Goal: Task Accomplishment & Management: Complete application form

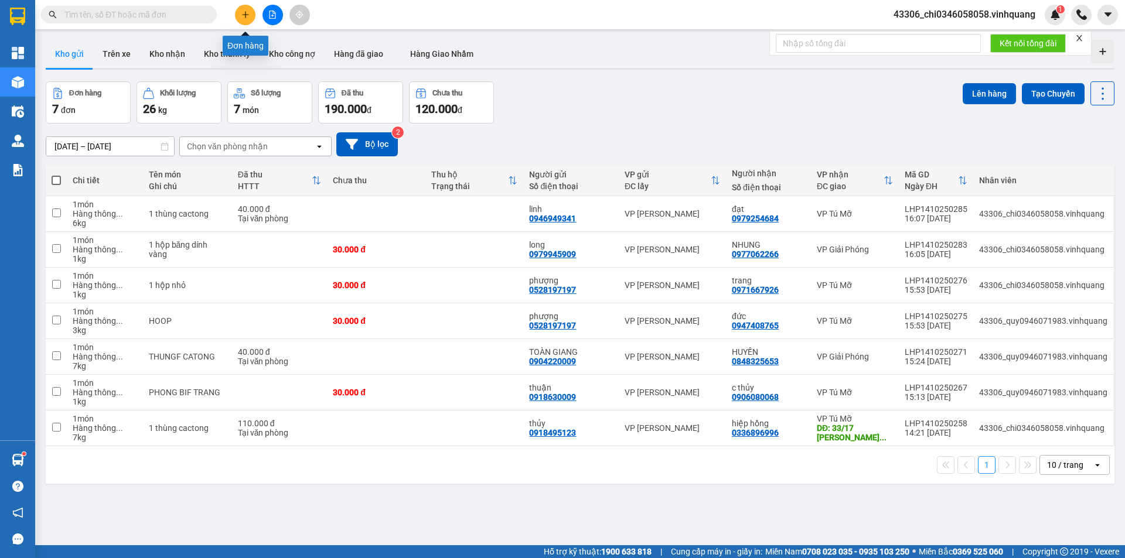
click at [241, 17] on icon "plus" at bounding box center [245, 15] width 8 height 8
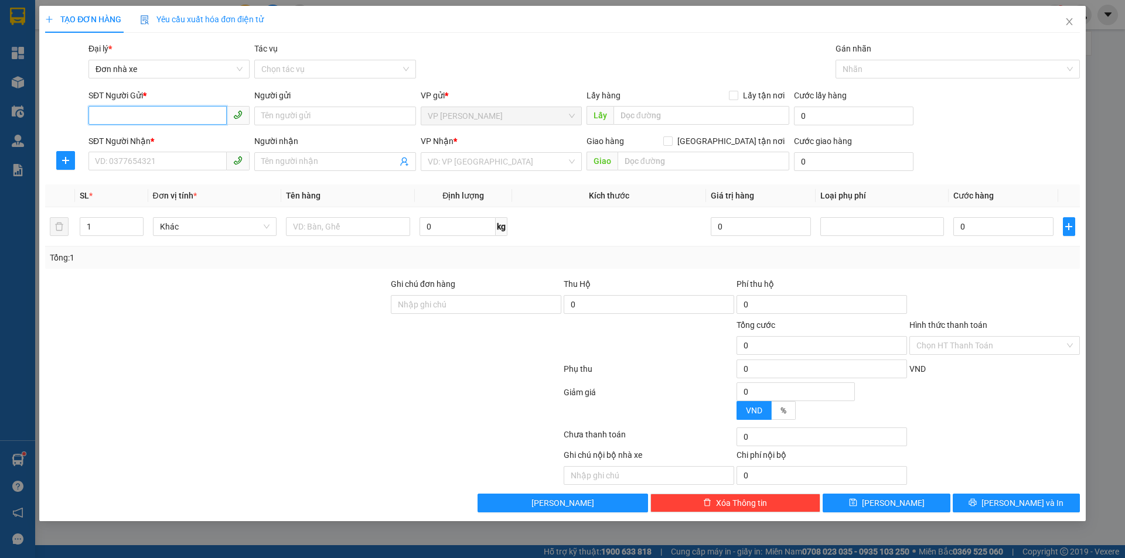
click at [124, 114] on input "SĐT Người Gửi *" at bounding box center [157, 115] width 138 height 19
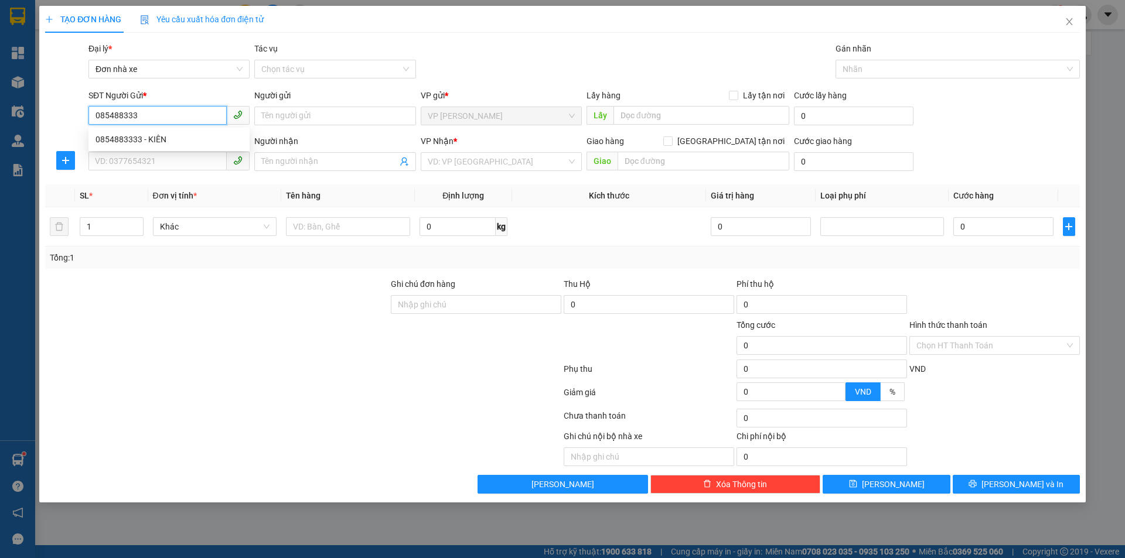
type input "0854883333"
click at [146, 139] on div "0854883333 - KIÊN" at bounding box center [169, 139] width 147 height 13
type input "KIÊN"
type input "0388224743"
type input "a huỳnh"
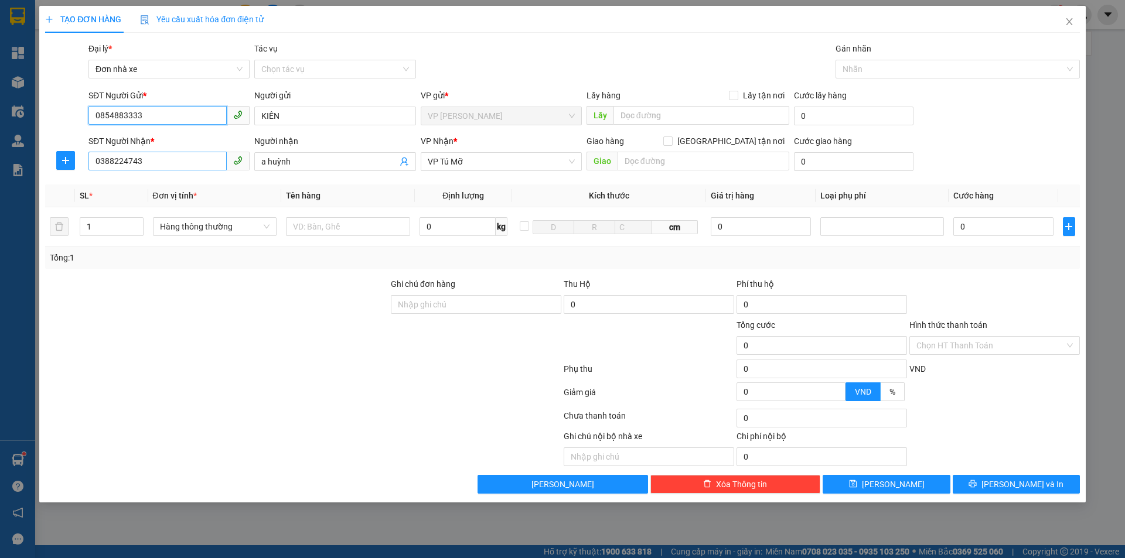
type input "0854883333"
drag, startPoint x: 167, startPoint y: 166, endPoint x: 91, endPoint y: 163, distance: 75.6
click at [91, 163] on input "0388224743" at bounding box center [157, 161] width 138 height 19
type input "0"
type input "0822887999"
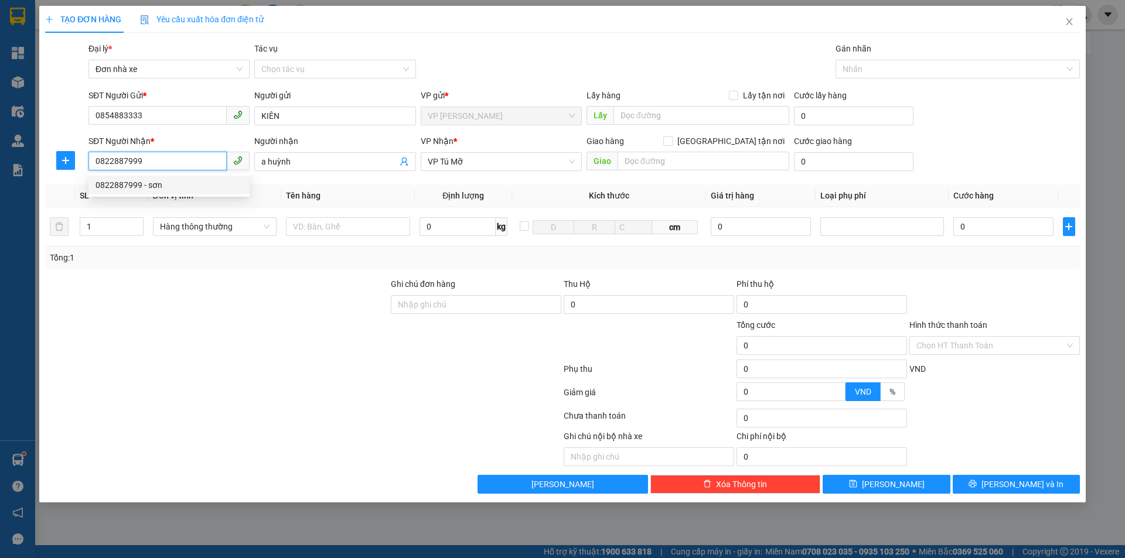
click at [120, 186] on div "0822887999 - sơn" at bounding box center [169, 185] width 147 height 13
type input "sơn"
type input "0822887999"
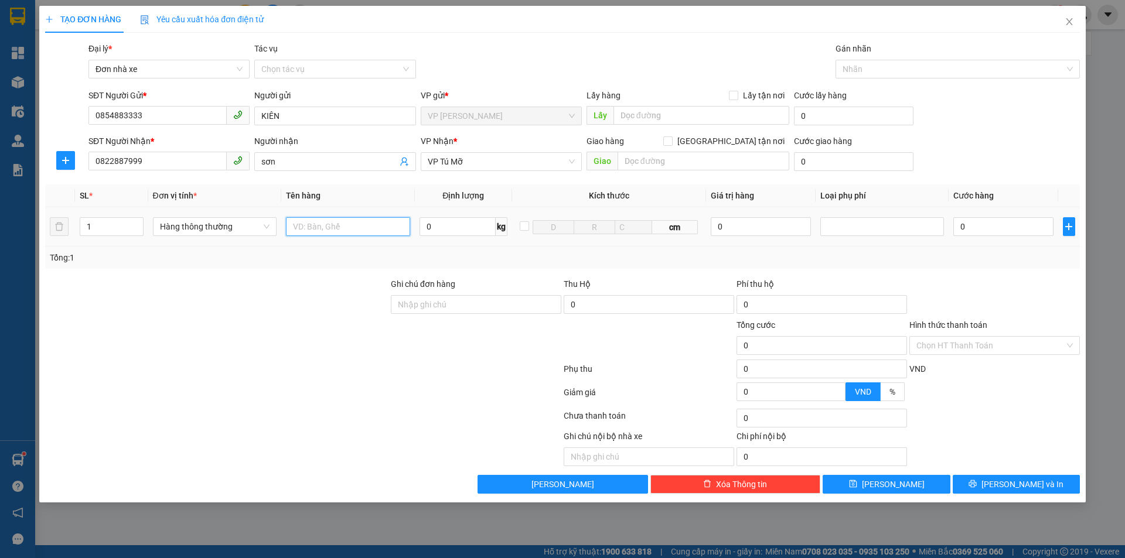
click at [315, 231] on input "text" at bounding box center [348, 226] width 124 height 19
type input "1 bọc băng dính vàng"
click at [429, 231] on input "0" at bounding box center [458, 226] width 76 height 19
type input "1"
click at [973, 292] on div at bounding box center [994, 298] width 173 height 41
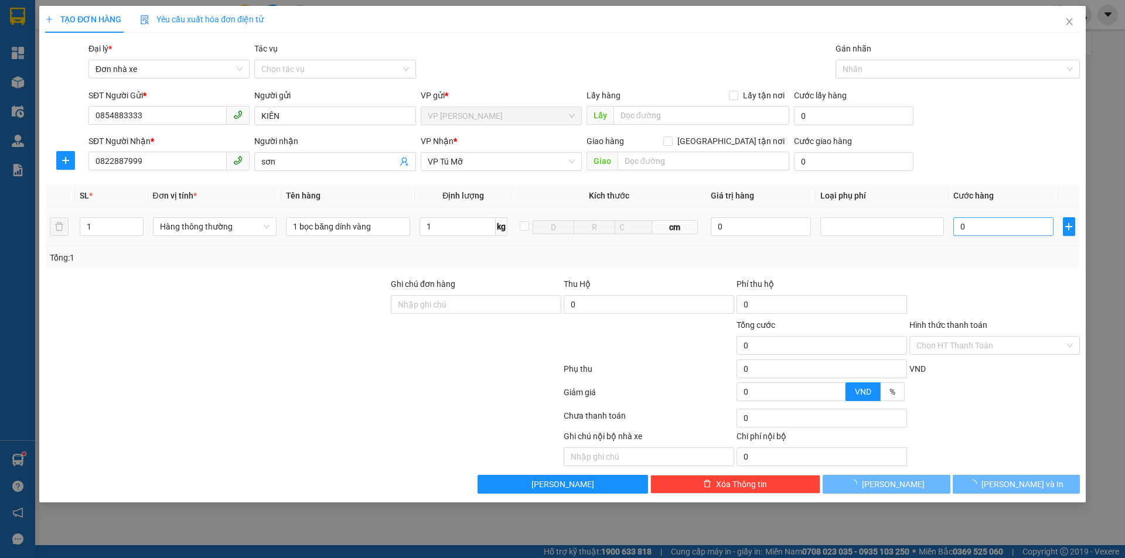
type input "30.000"
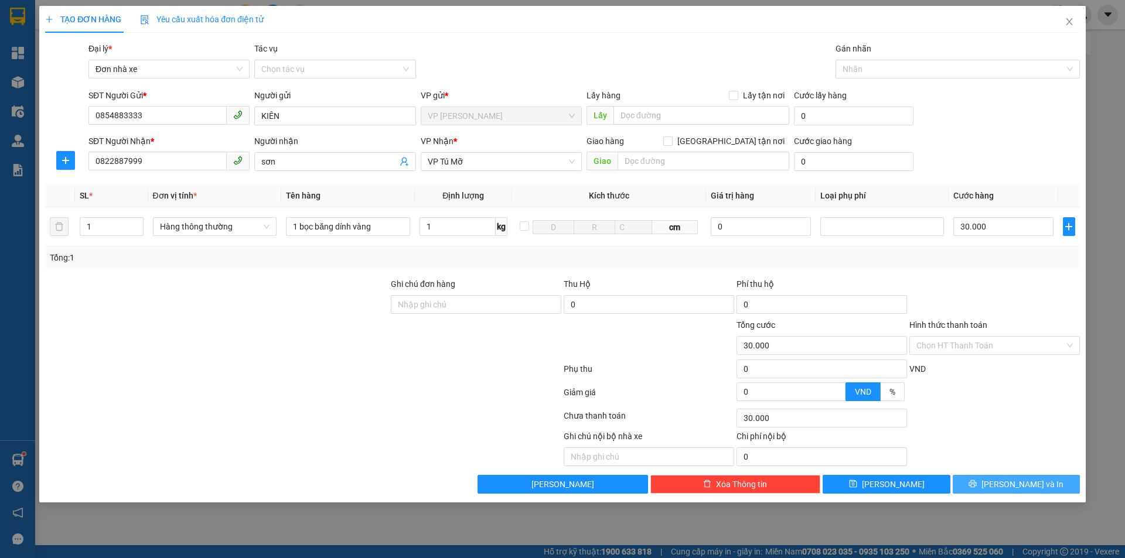
click at [1027, 483] on span "[PERSON_NAME] và In" at bounding box center [1022, 484] width 82 height 13
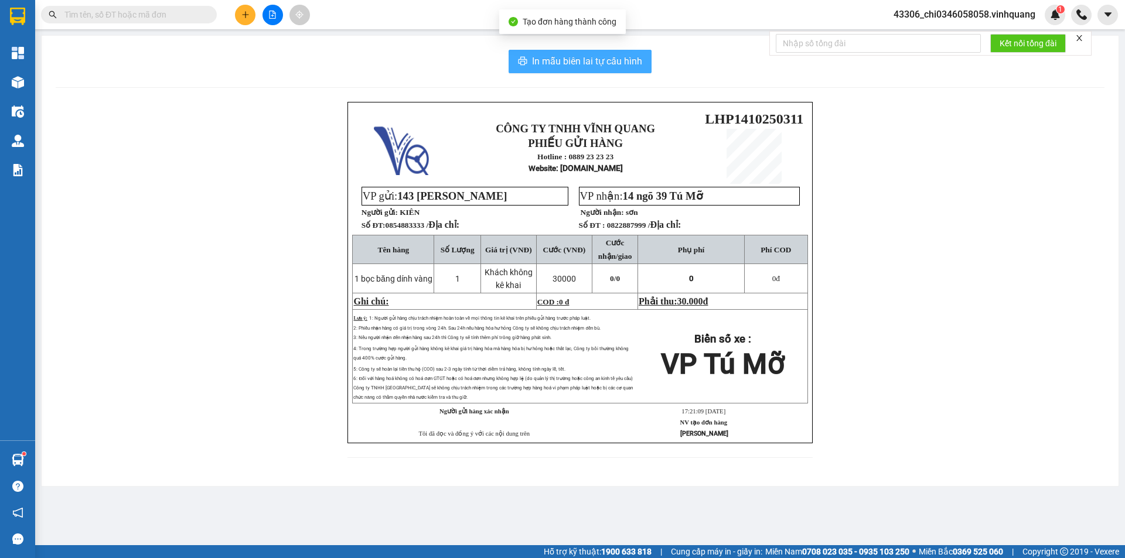
click at [568, 63] on span "In mẫu biên lai tự cấu hình" at bounding box center [587, 61] width 110 height 15
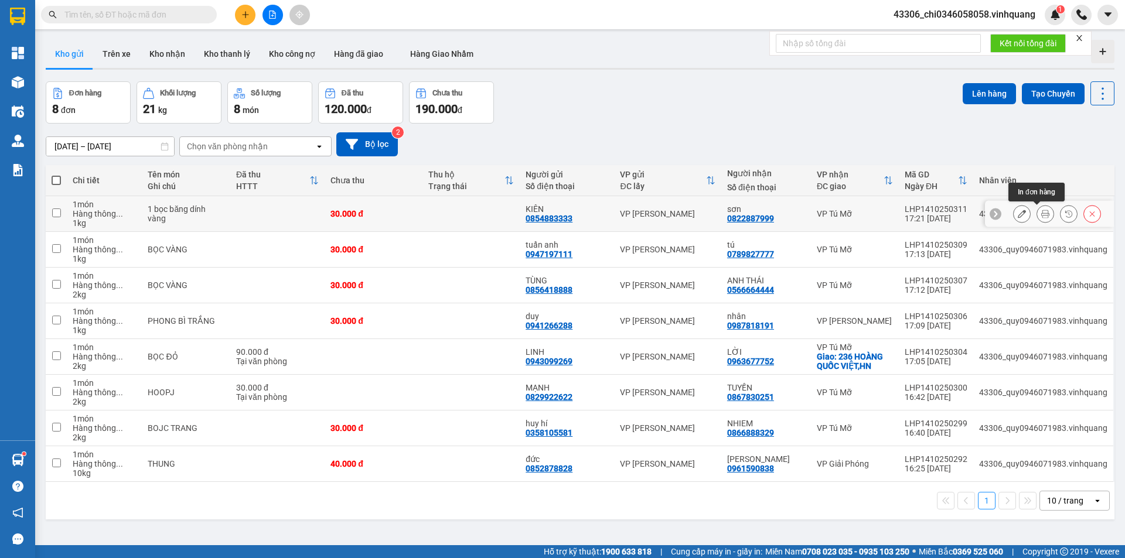
click at [1041, 216] on icon at bounding box center [1045, 214] width 8 height 8
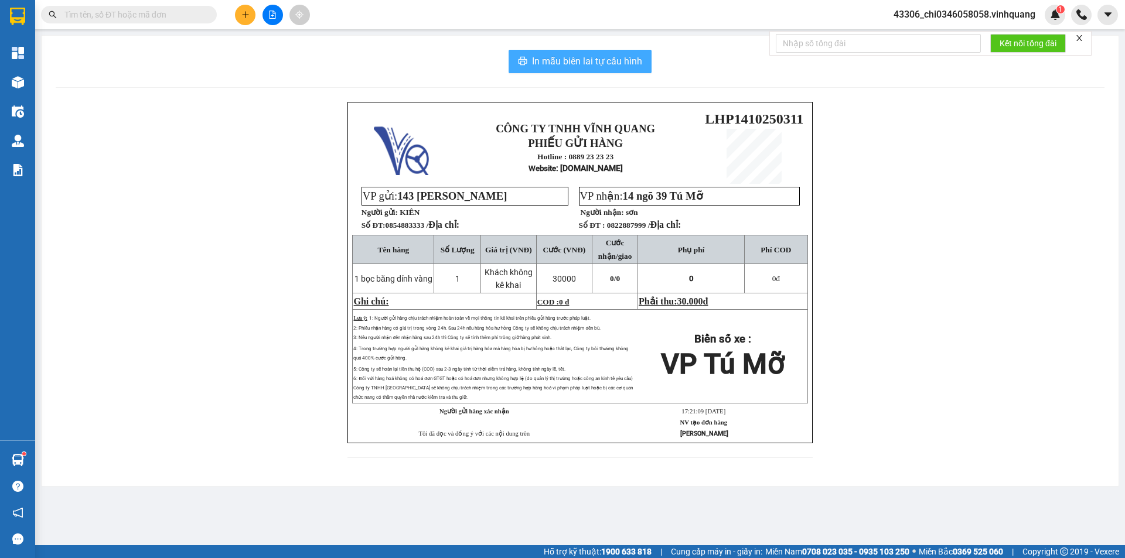
click at [588, 64] on span "In mẫu biên lai tự cấu hình" at bounding box center [587, 61] width 110 height 15
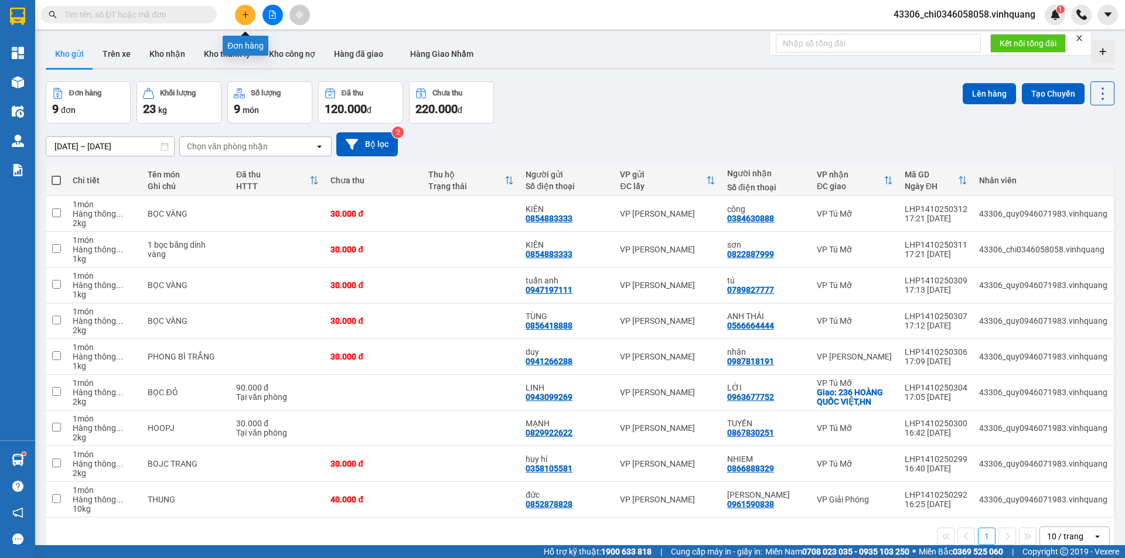
click at [245, 14] on icon "plus" at bounding box center [245, 14] width 1 height 6
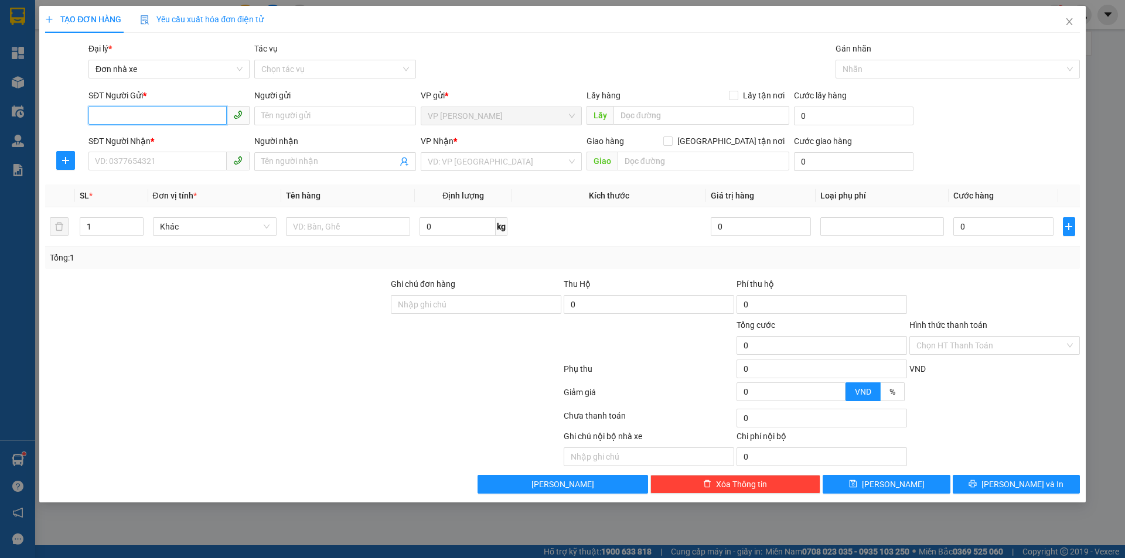
click at [154, 117] on input "SĐT Người Gửi *" at bounding box center [157, 115] width 138 height 19
type input "0385811993"
click at [146, 139] on div "0385811993 - Chất" at bounding box center [169, 139] width 147 height 13
type input "Chất"
type input "0961496336"
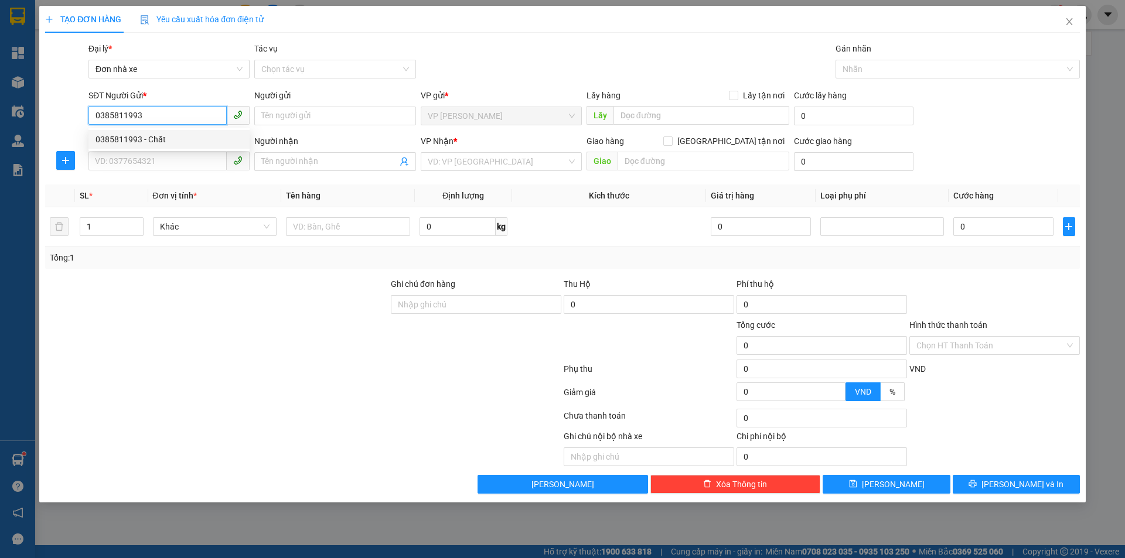
type input "khách"
type input "0385811993"
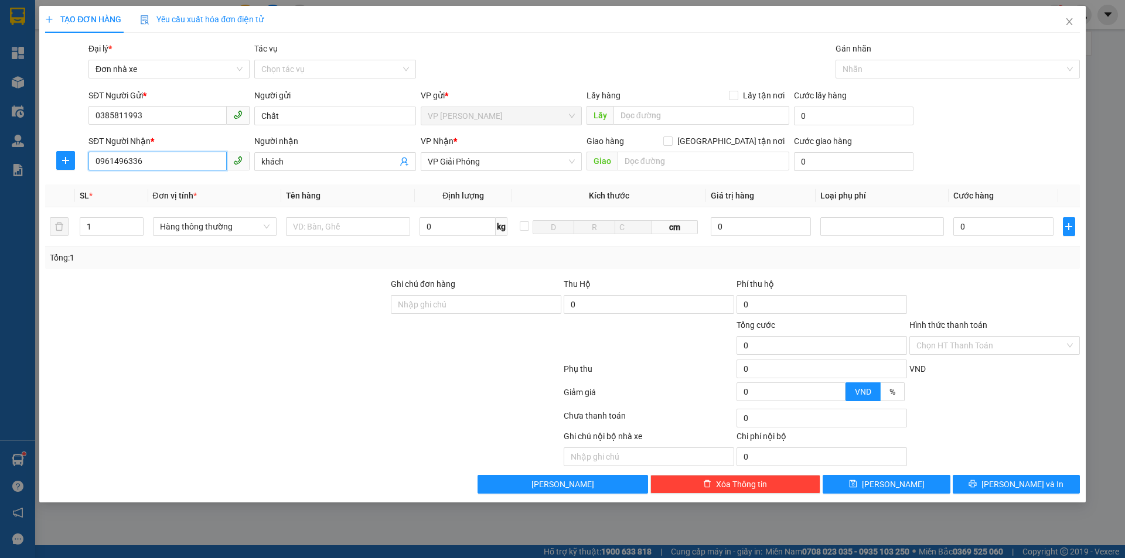
click at [165, 165] on input "0961496336" at bounding box center [157, 161] width 138 height 19
drag, startPoint x: 162, startPoint y: 164, endPoint x: 83, endPoint y: 163, distance: 79.7
click at [83, 163] on div "SĐT Người Nhận * 0961496336 Người nhận khách VP Nhận * VP Giải Phóng Giao hàng …" at bounding box center [562, 155] width 1037 height 41
type input "0961496336"
click at [132, 186] on div "0961496336 - khách" at bounding box center [169, 185] width 147 height 13
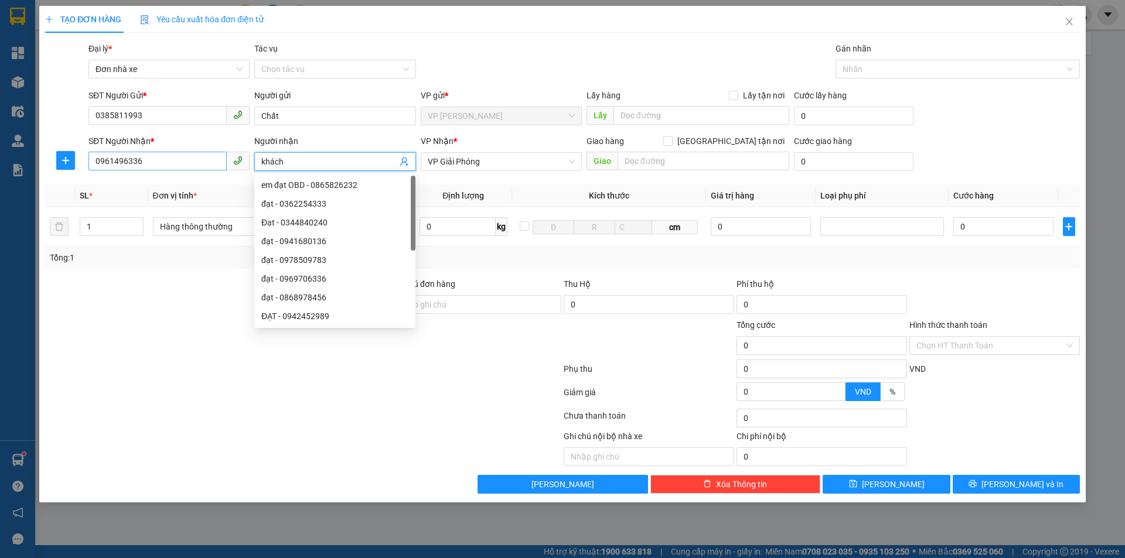
drag, startPoint x: 287, startPoint y: 161, endPoint x: 226, endPoint y: 152, distance: 61.5
click at [226, 154] on div "SĐT Người Nhận * 0961496336 Người nhận khách VP Nhận * VP Giải Phóng Giao hàng …" at bounding box center [584, 155] width 996 height 41
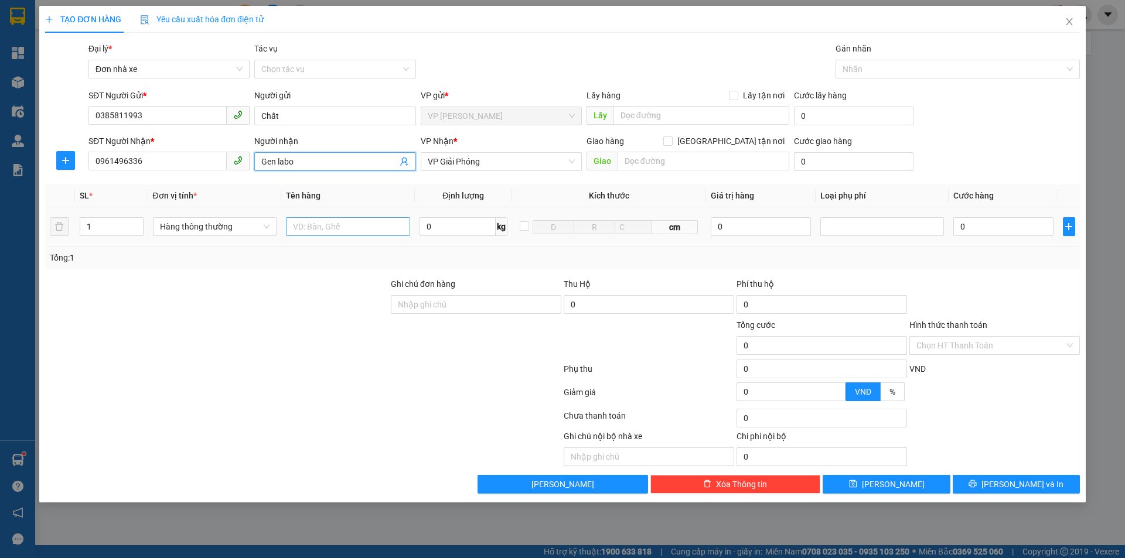
type input "Gen labo"
click at [322, 230] on input "text" at bounding box center [348, 226] width 124 height 19
type input "1 túi giấy"
click at [431, 230] on input "0" at bounding box center [458, 226] width 76 height 19
type input "1"
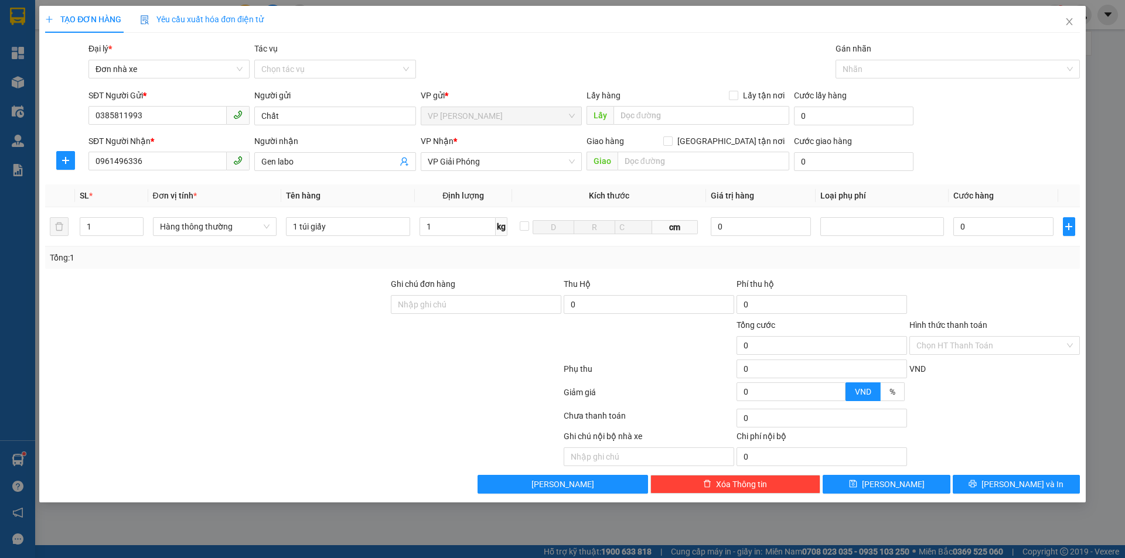
click at [943, 268] on div "Tổng: 1" at bounding box center [562, 258] width 1035 height 22
type input "30.000"
click at [1006, 482] on span "[PERSON_NAME] và In" at bounding box center [1022, 484] width 82 height 13
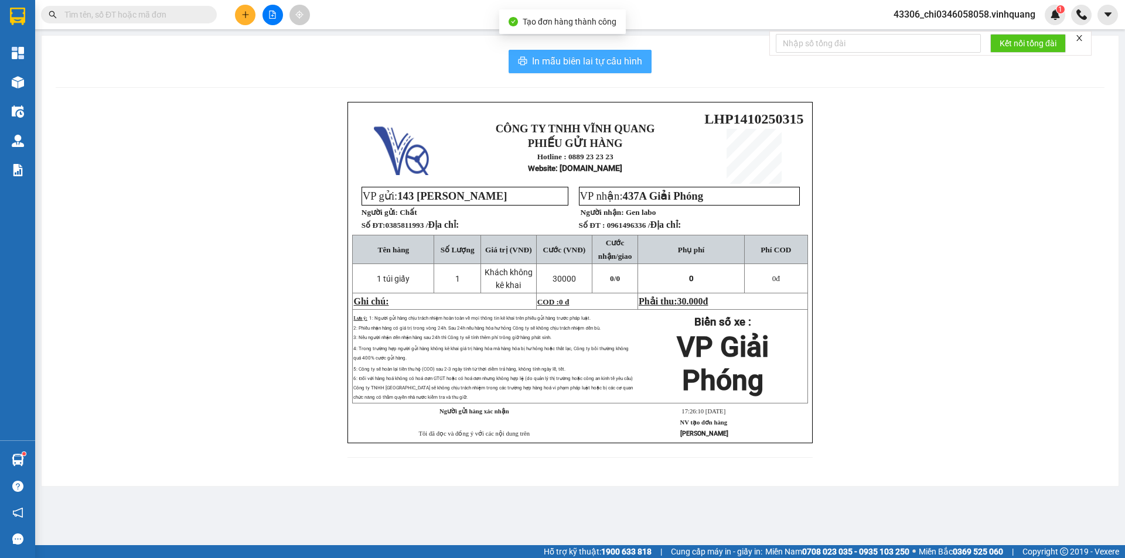
click at [571, 53] on button "In mẫu biên lai tự cấu hình" at bounding box center [580, 61] width 143 height 23
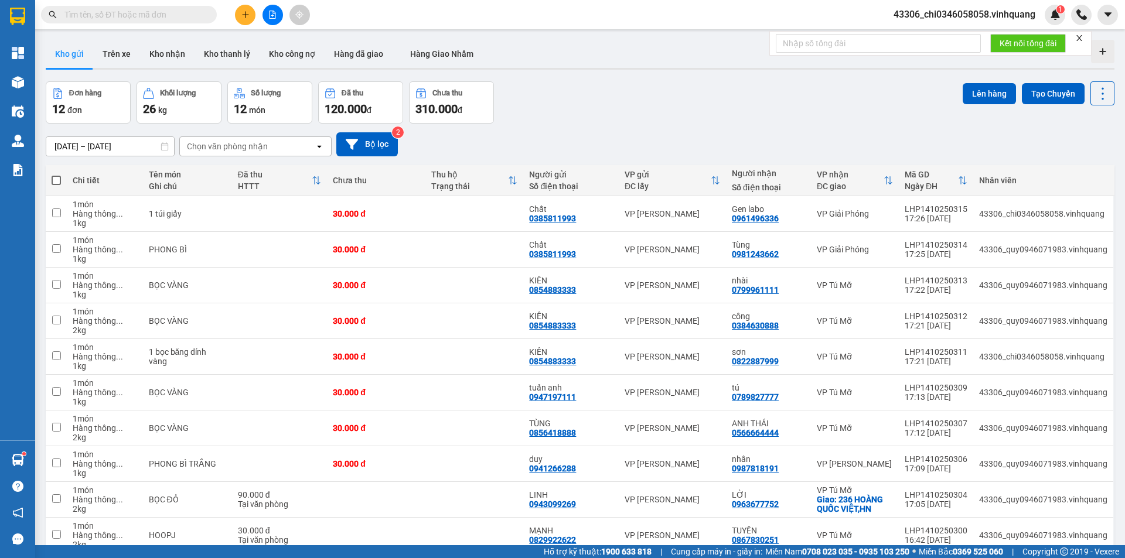
click at [155, 12] on input "text" at bounding box center [133, 14] width 138 height 13
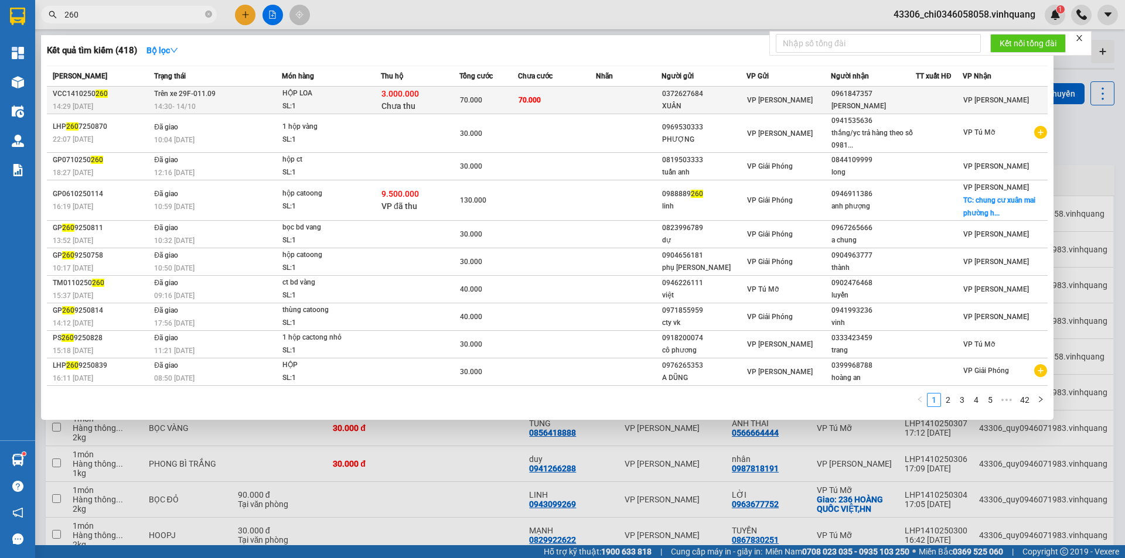
type input "260"
click at [568, 102] on td "70.000" at bounding box center [557, 101] width 79 height 28
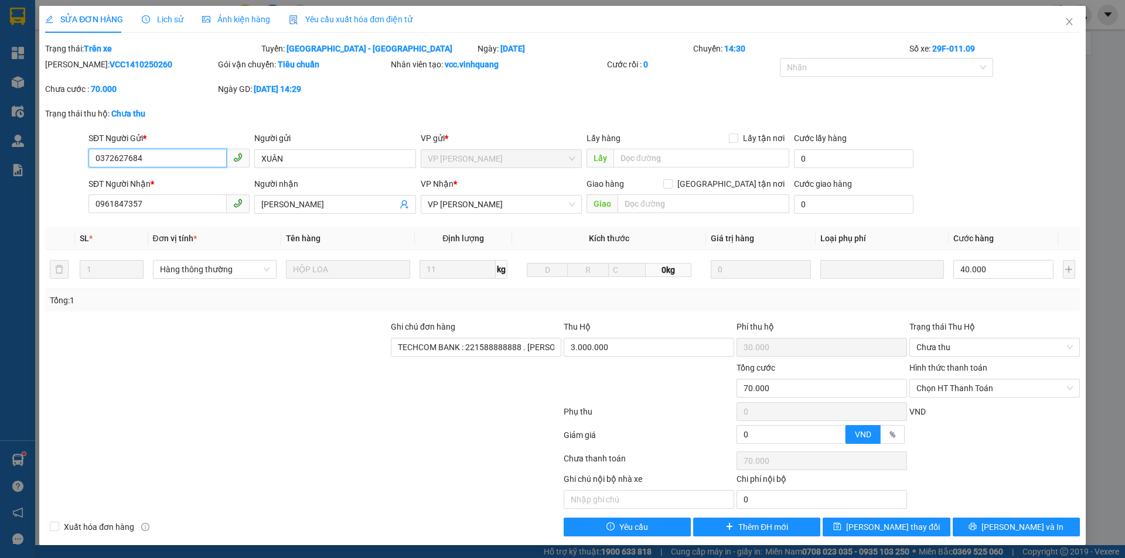
type input "0372627684"
type input "XUÂN"
type input "0961847357"
type input "[PERSON_NAME]"
type input "TECHCOM BANK : 221588888888 . [PERSON_NAME]"
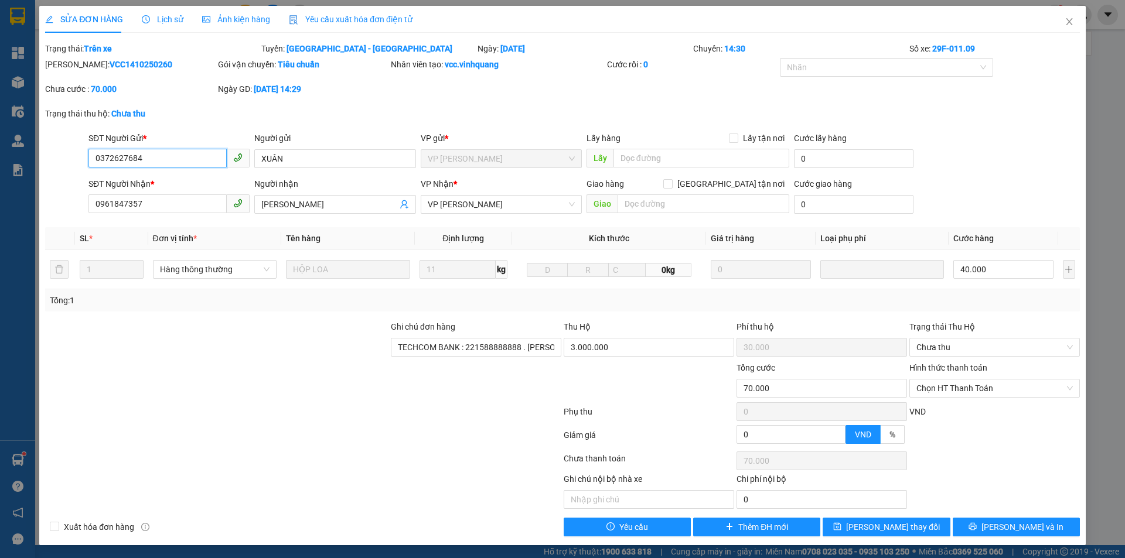
type input "30.000"
type input "70.000"
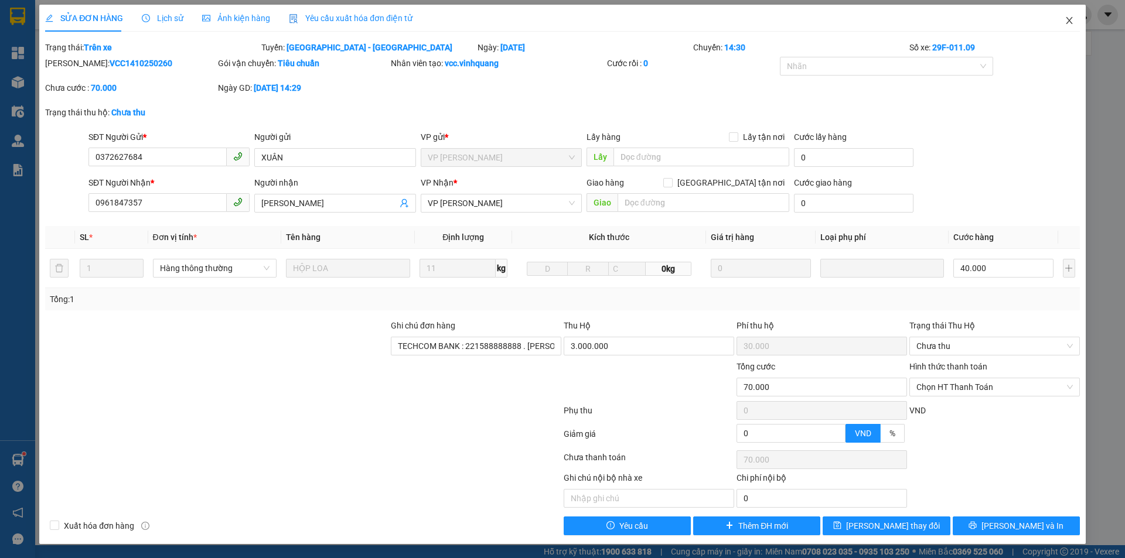
click at [1066, 21] on icon "close" at bounding box center [1069, 20] width 6 height 7
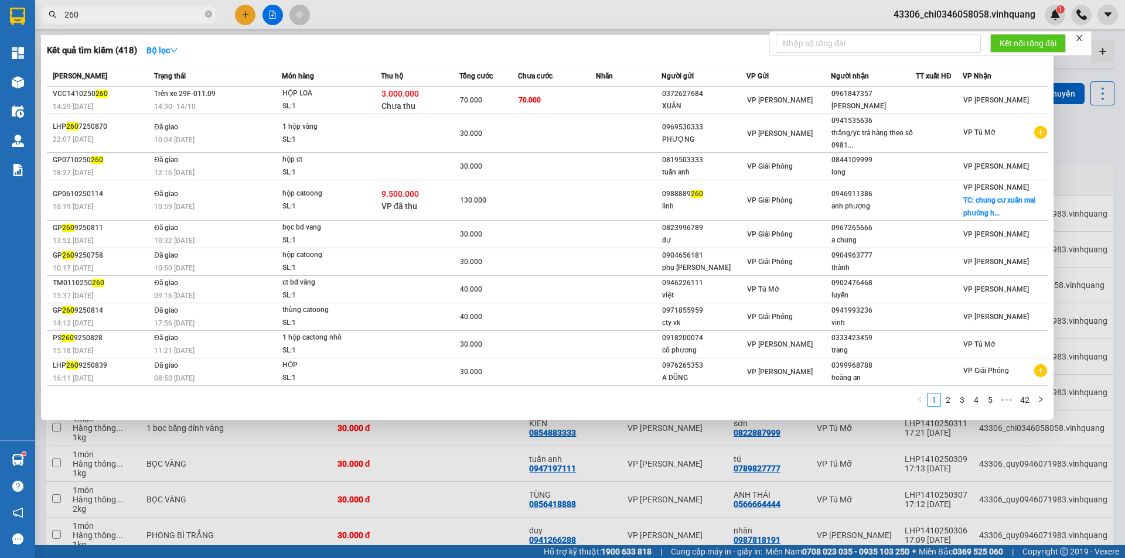
drag, startPoint x: 115, startPoint y: 16, endPoint x: 83, endPoint y: 45, distance: 43.6
click at [53, 16] on div "260" at bounding box center [114, 15] width 229 height 18
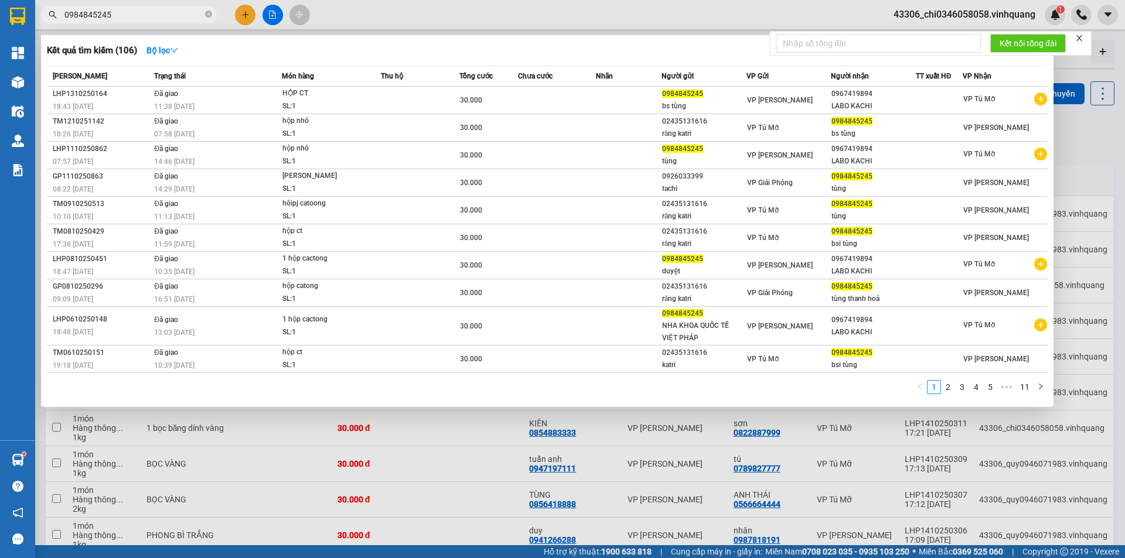
drag, startPoint x: 114, startPoint y: 15, endPoint x: 57, endPoint y: 8, distance: 57.3
click at [57, 8] on span "0984845245" at bounding box center [129, 15] width 176 height 18
type input "0984845245"
click at [239, 13] on div at bounding box center [562, 279] width 1125 height 558
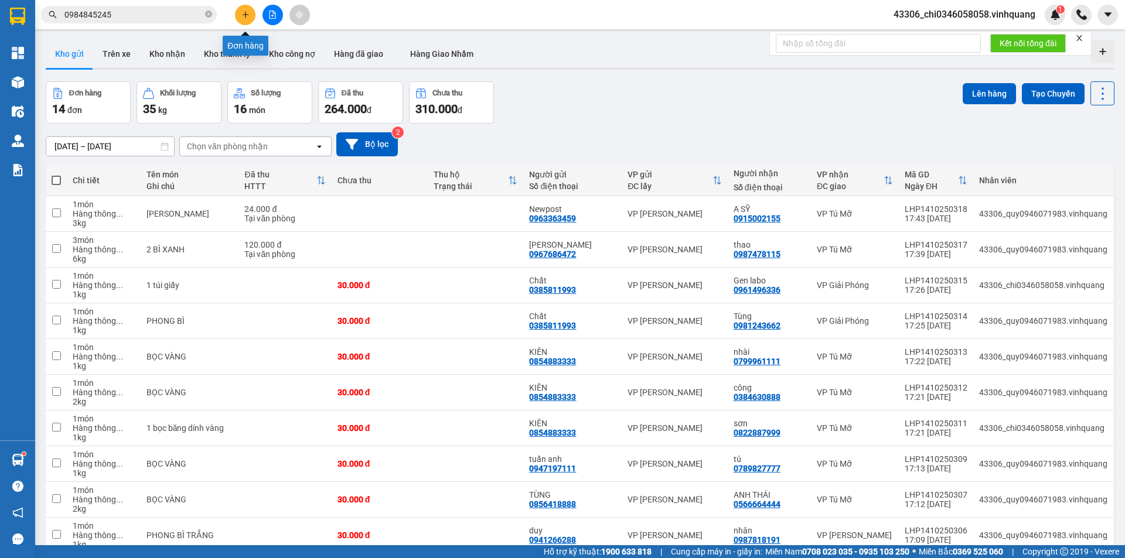
click at [242, 14] on icon "plus" at bounding box center [245, 15] width 8 height 8
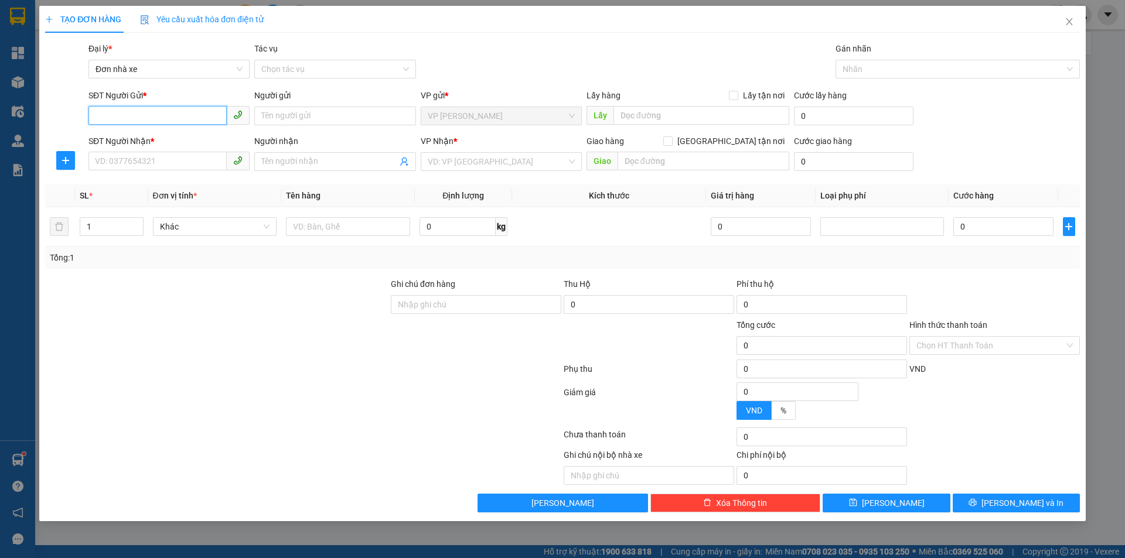
click at [111, 114] on input "SĐT Người Gửi *" at bounding box center [157, 115] width 138 height 19
paste input "0984845245"
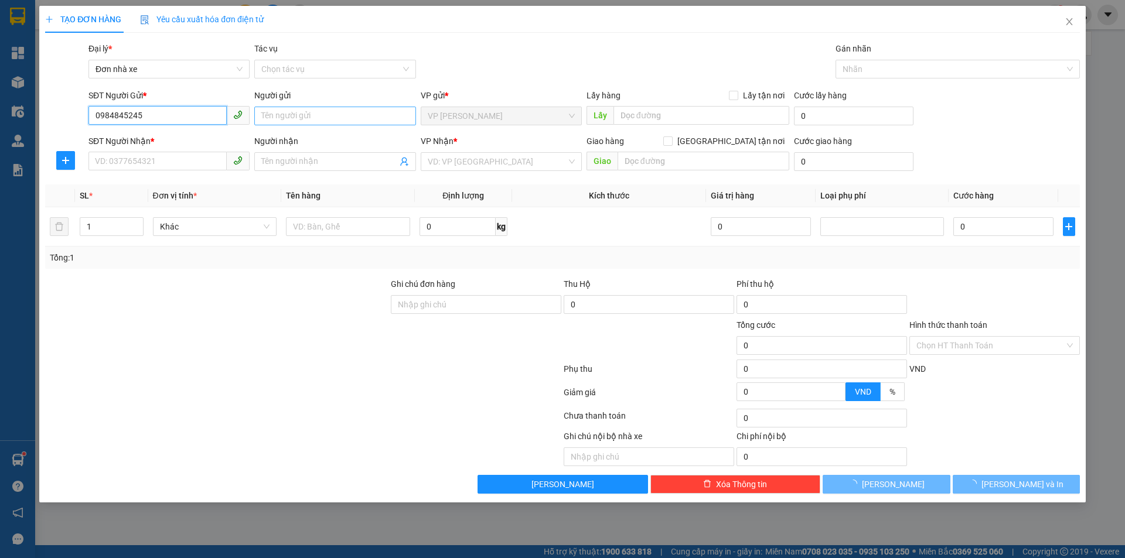
type input "0984845245"
click at [294, 114] on input "Người gửi" at bounding box center [334, 116] width 161 height 19
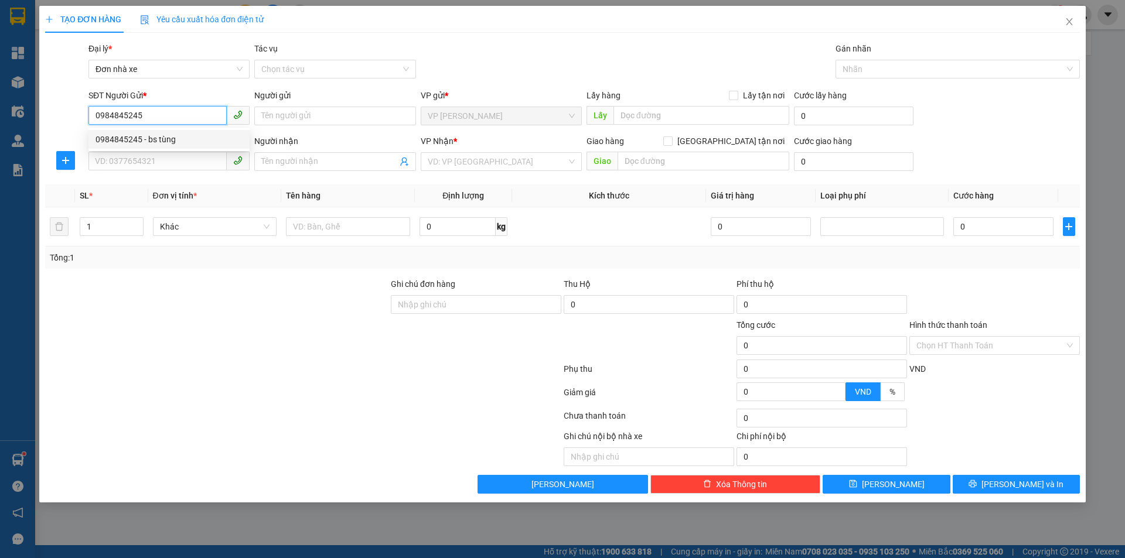
drag, startPoint x: 169, startPoint y: 116, endPoint x: 65, endPoint y: 121, distance: 103.8
click at [65, 121] on div "SĐT Người Gửi * 0984845245 Người gửi Tên người gửi VP gửi * VP [PERSON_NAME] Lấ…" at bounding box center [562, 109] width 1037 height 41
click at [158, 141] on div "0984845245 - bs tùng" at bounding box center [169, 139] width 147 height 13
type input "bs tùng"
type input "0967419894"
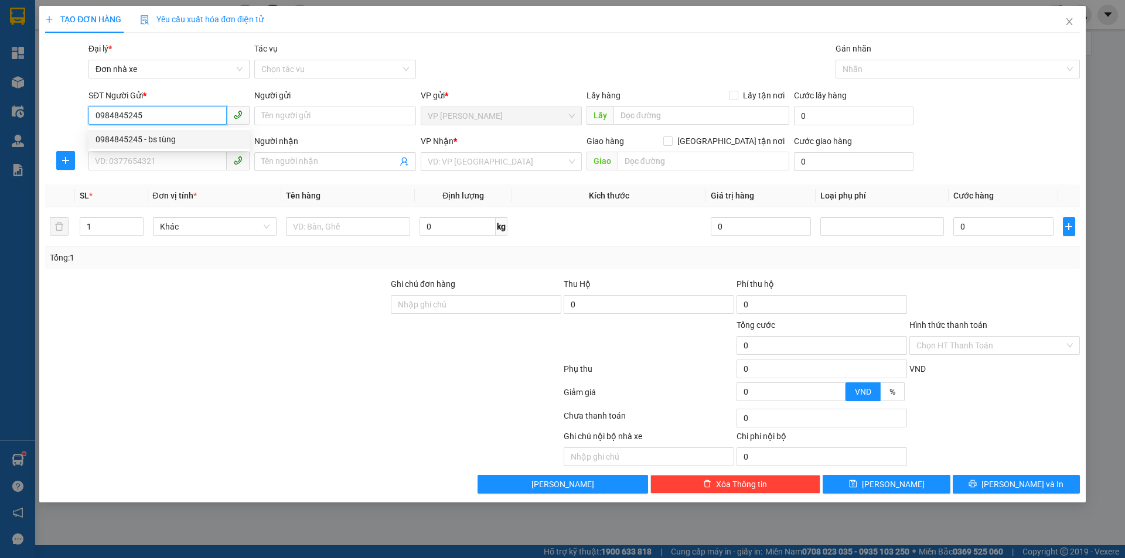
type input "LABO KACHI"
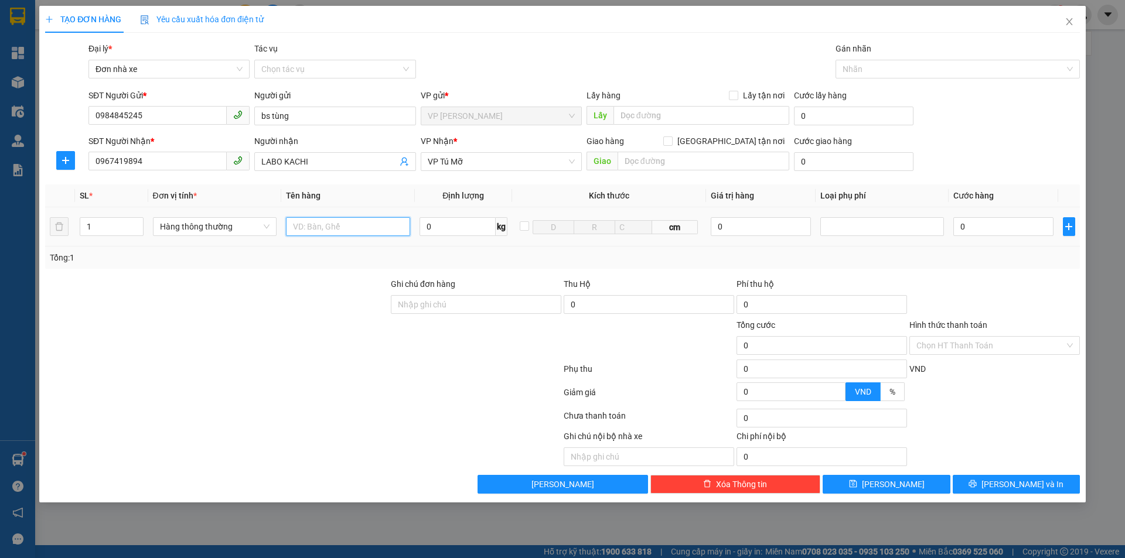
click at [332, 229] on input "text" at bounding box center [348, 226] width 124 height 19
type input "1 hộp nhỏ"
click at [428, 229] on input "0" at bounding box center [458, 226] width 76 height 19
type input "1"
click at [997, 380] on div "VND" at bounding box center [994, 373] width 173 height 21
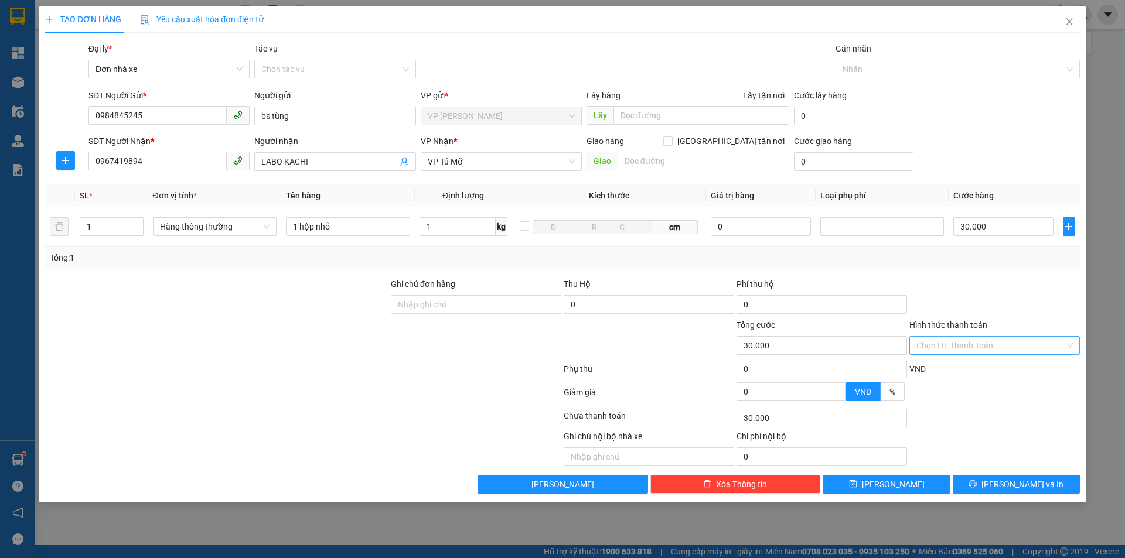
type input "30.000"
click at [976, 343] on input "Hình thức thanh toán" at bounding box center [990, 346] width 148 height 18
click at [949, 373] on div "Tại văn phòng" at bounding box center [994, 369] width 156 height 13
type input "0"
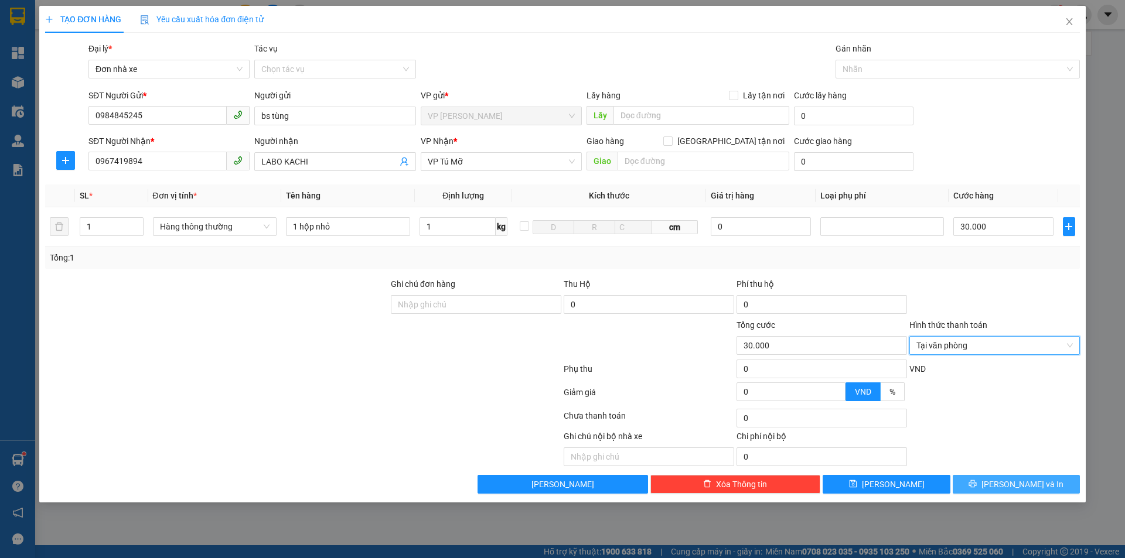
click at [1019, 483] on span "[PERSON_NAME] và In" at bounding box center [1022, 484] width 82 height 13
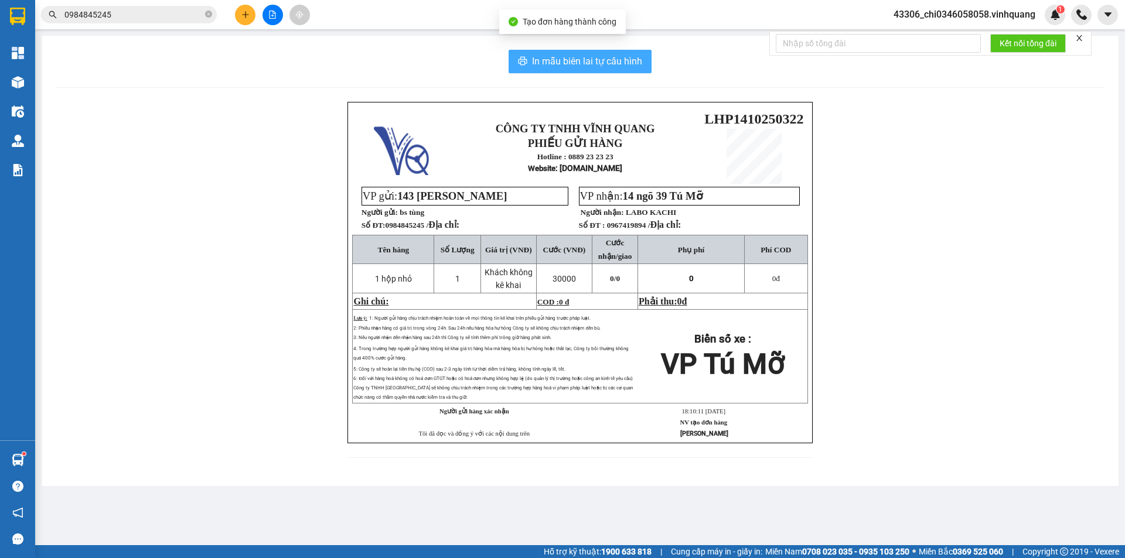
click at [571, 60] on span "In mẫu biên lai tự cấu hình" at bounding box center [587, 61] width 110 height 15
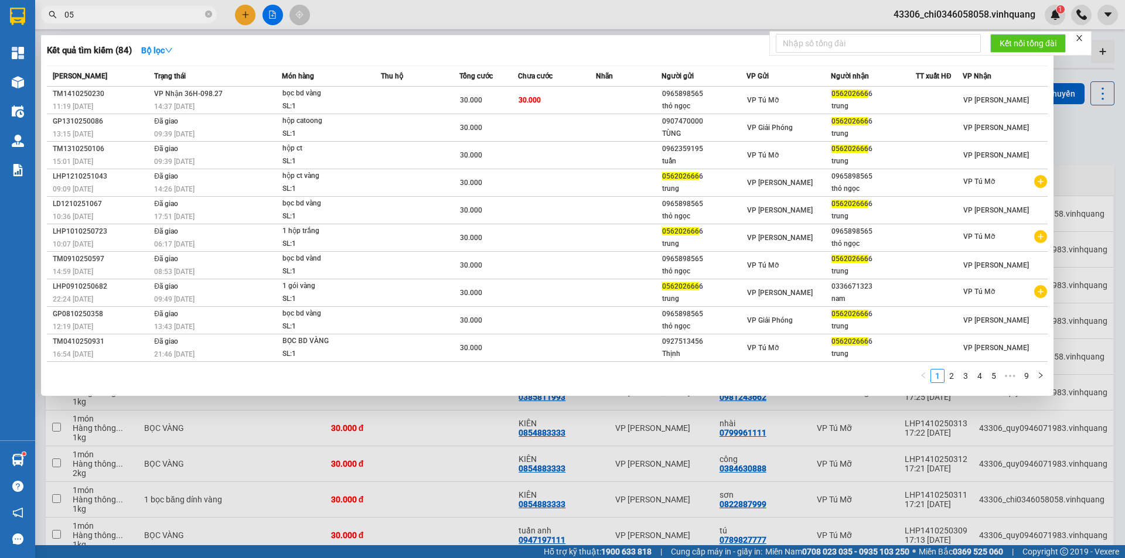
type input "0"
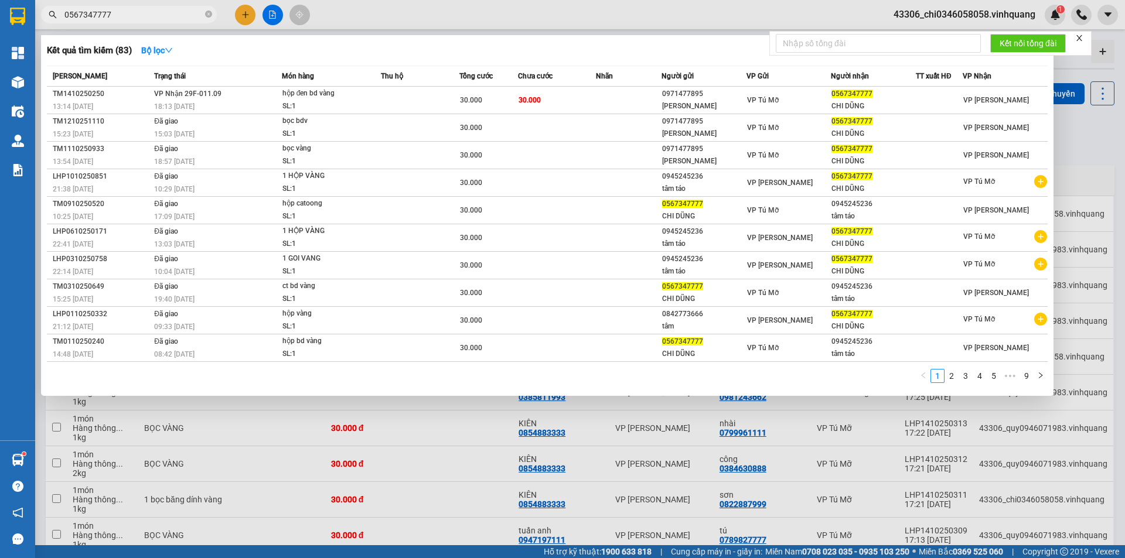
click at [466, 444] on div at bounding box center [562, 279] width 1125 height 558
drag, startPoint x: 133, startPoint y: 23, endPoint x: 54, endPoint y: 8, distance: 80.0
click at [33, 8] on section "Kết quả tìm kiếm ( 83 ) Bộ lọc Mã ĐH Trạng thái Món hàng Thu hộ Tổng cước Chưa …" at bounding box center [562, 279] width 1125 height 558
click at [129, 18] on input "0567347777" at bounding box center [133, 14] width 138 height 13
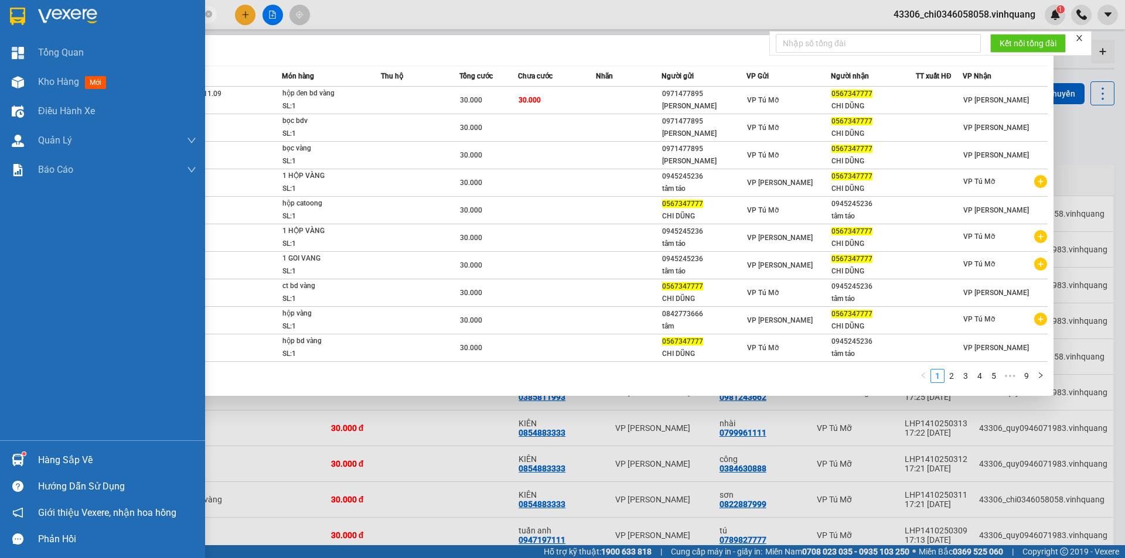
drag, startPoint x: 132, startPoint y: 10, endPoint x: 21, endPoint y: 29, distance: 112.9
click at [21, 29] on section "Kết quả tìm kiếm ( 83 ) Bộ lọc Mã ĐH Trạng thái Món hàng Thu hộ Tổng cước Chưa …" at bounding box center [562, 279] width 1125 height 558
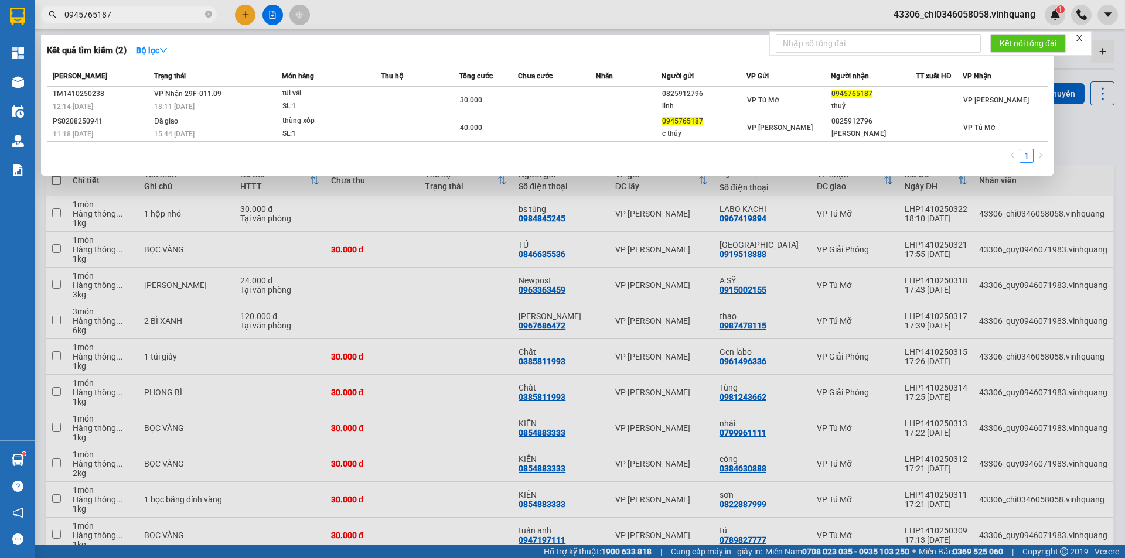
type input "0945765187"
drag, startPoint x: 119, startPoint y: 18, endPoint x: 52, endPoint y: 4, distance: 68.7
click at [52, 5] on div "Kết quả tìm kiếm ( 2 ) Bộ lọc Mã ĐH Trạng thái Món hàng Thu hộ Tổng cước Chưa c…" at bounding box center [114, 15] width 229 height 21
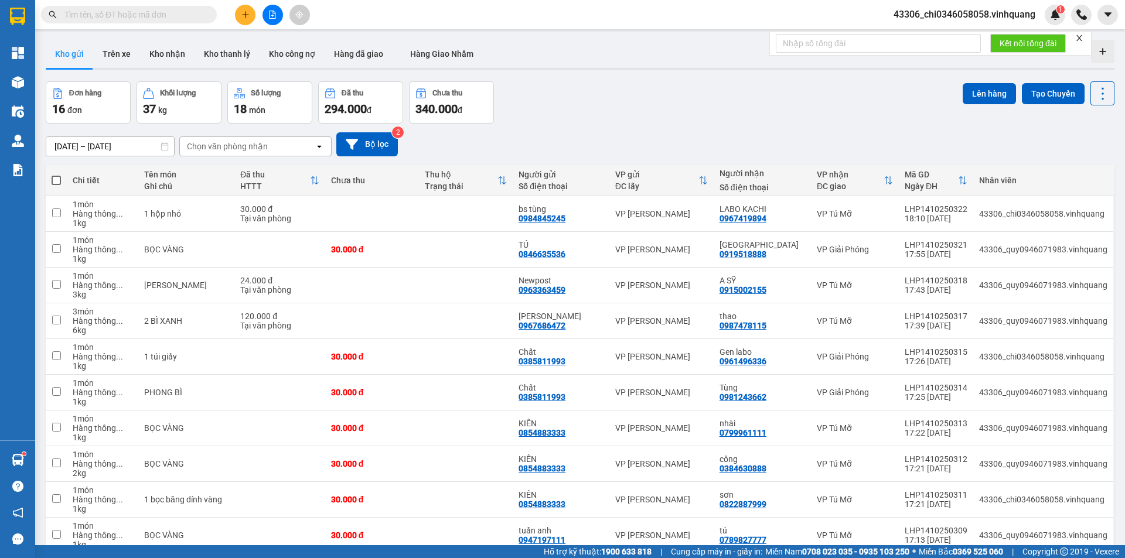
click at [622, 98] on div "Đơn hàng 16 đơn Khối lượng 37 kg Số lượng 18 món Đã thu 294.000 đ Chưa thu 340.…" at bounding box center [580, 102] width 1069 height 42
